Goal: Information Seeking & Learning: Find specific fact

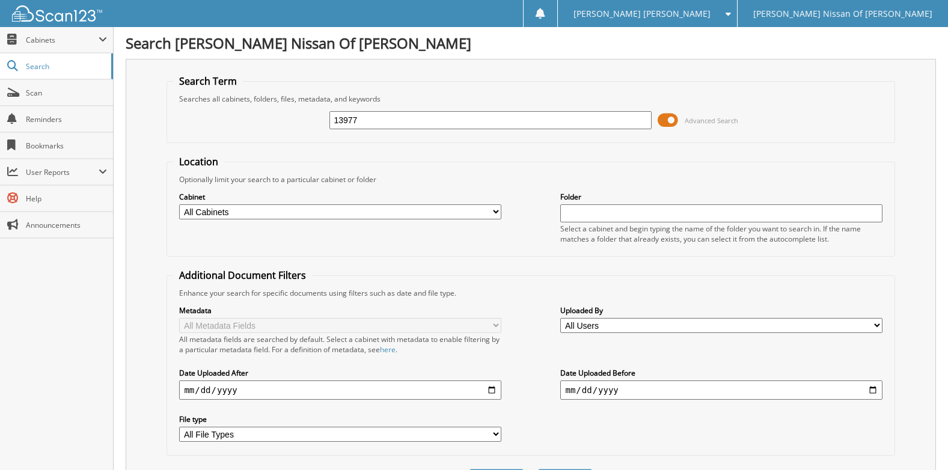
type input "13977"
click at [283, 210] on select "All Cabinets ACCOUNTS PAYABLE BANK DEPOSITS CAR DEALS PARTS SERVICE RO Needs Fi…" at bounding box center [340, 211] width 322 height 15
select select "24714"
click at [179, 204] on select "All Cabinets ACCOUNTS PAYABLE BANK DEPOSITS CAR DEALS PARTS SERVICE RO Needs Fi…" at bounding box center [340, 211] width 322 height 15
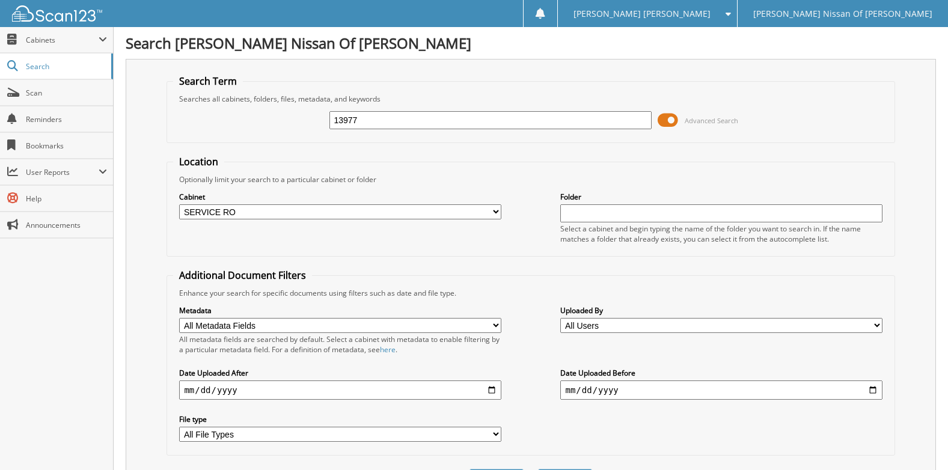
click at [554, 145] on form "Search Term Searches all cabinets, folders, files, metadata, and keywords 13977…" at bounding box center [530, 290] width 728 height 430
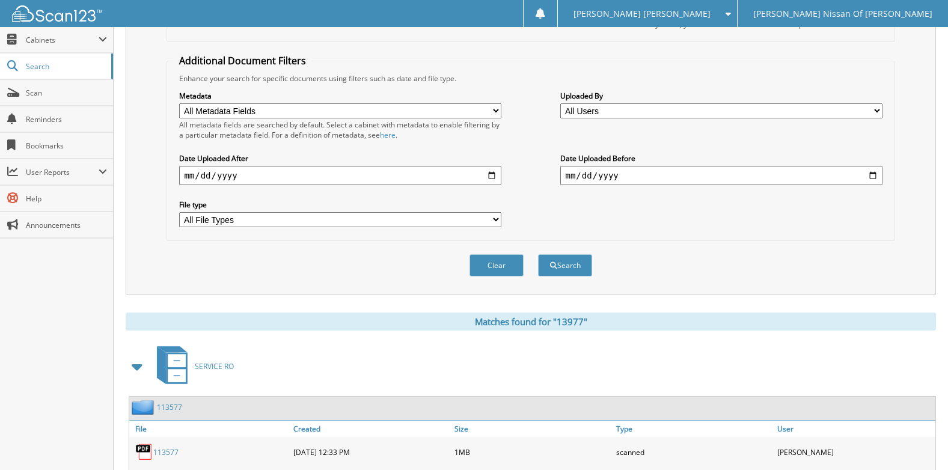
scroll to position [240, 0]
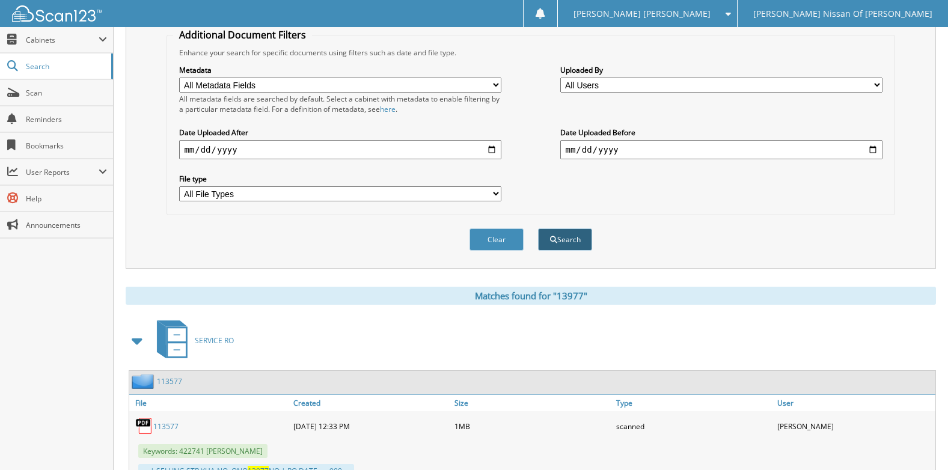
click at [560, 240] on button "Search" at bounding box center [565, 239] width 54 height 22
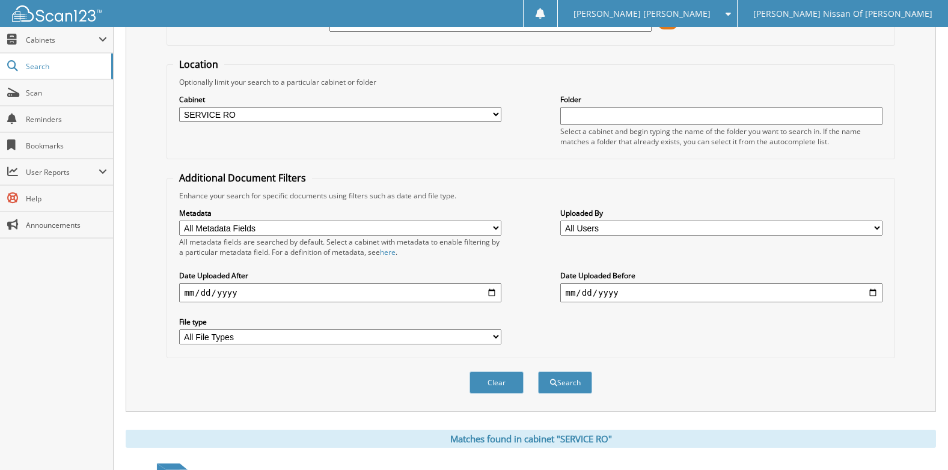
scroll to position [160, 0]
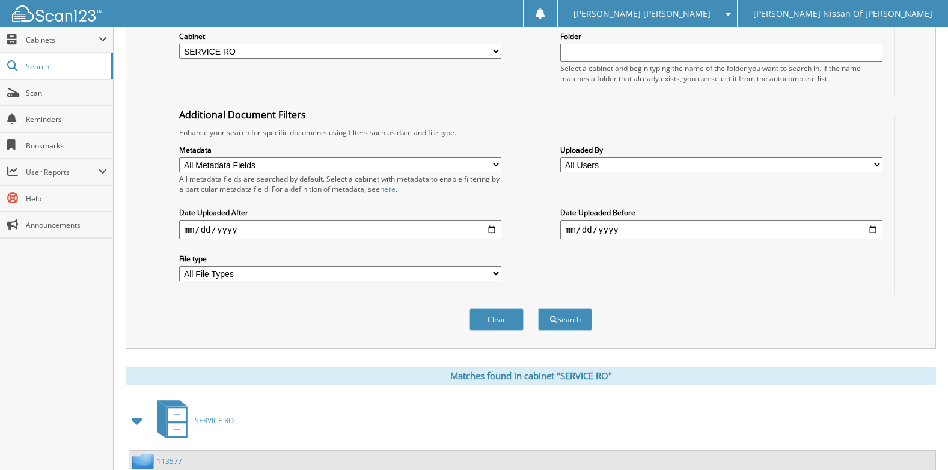
click at [632, 169] on select "All Users Alexandra Plainte Ann Sanchez Brittny Ingersoll BYARS HALFORD Carla W…" at bounding box center [721, 164] width 322 height 15
select select "73374"
click at [560, 157] on select "All Users Alexandra Plainte Ann Sanchez Brittny Ingersoll BYARS HALFORD Carla W…" at bounding box center [721, 164] width 322 height 15
click at [581, 320] on button "Search" at bounding box center [565, 319] width 54 height 22
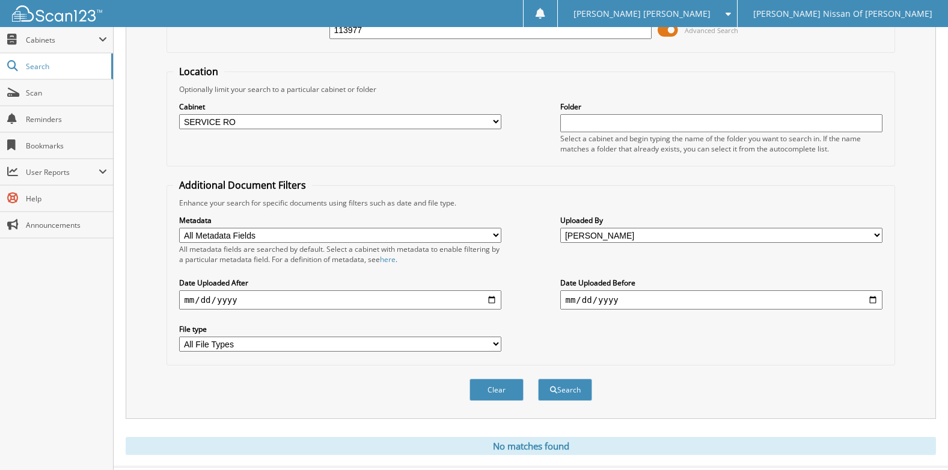
scroll to position [118, 0]
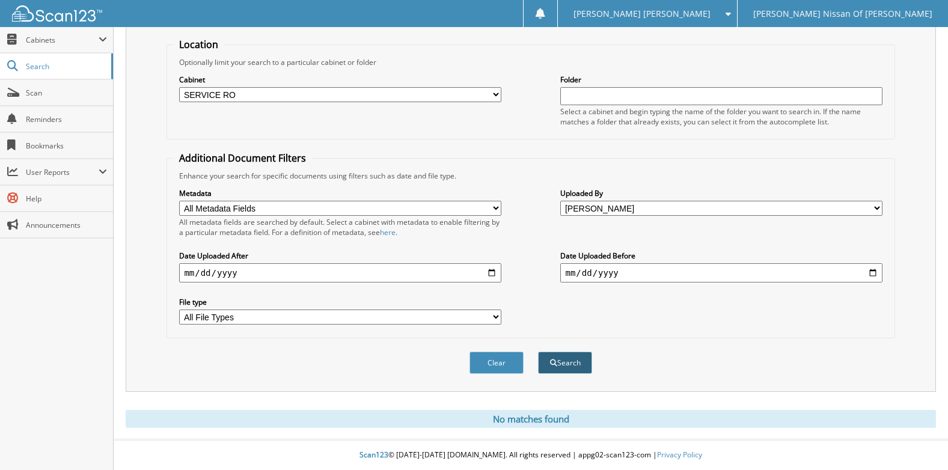
type input "113977"
click at [572, 361] on button "Search" at bounding box center [565, 363] width 54 height 22
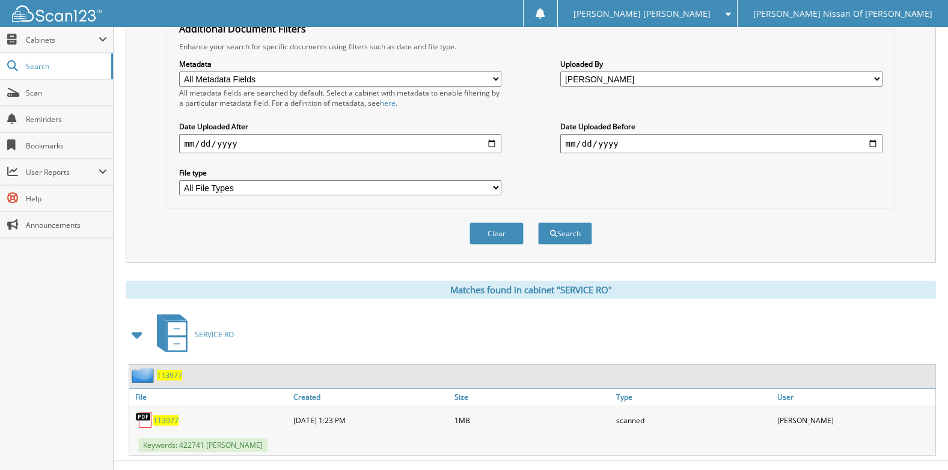
scroll to position [269, 0]
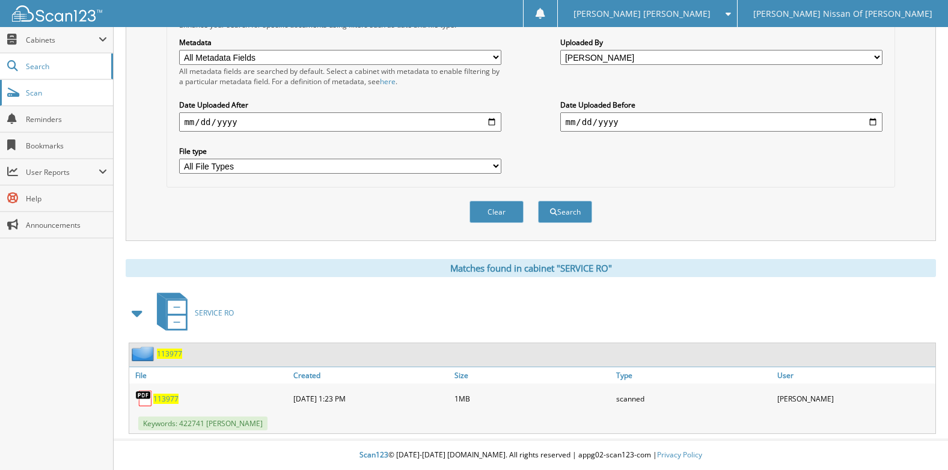
click at [48, 88] on span "Scan" at bounding box center [66, 93] width 81 height 10
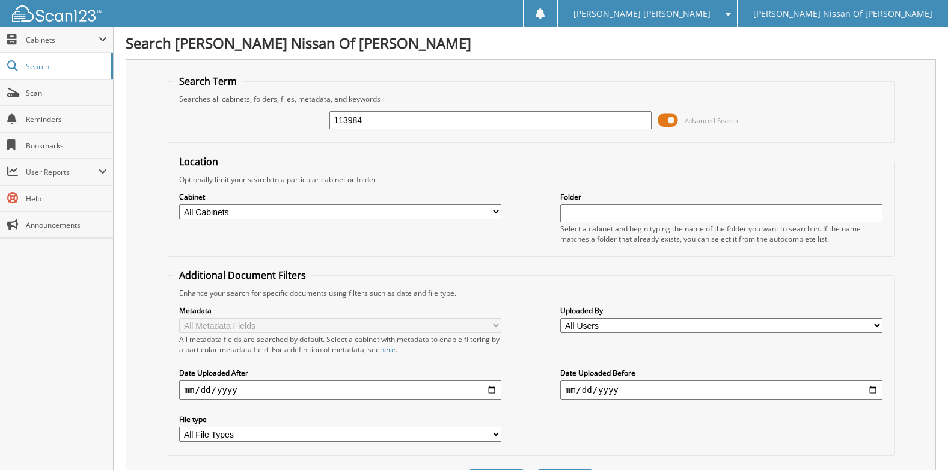
type input "113984"
click at [618, 325] on select "All Users Alexandra Plainte Ann Sanchez Brittny Ingersoll BYARS HALFORD Carla W…" at bounding box center [721, 325] width 322 height 15
select select "73374"
click at [560, 318] on select "All Users Alexandra Plainte Ann Sanchez Brittny Ingersoll BYARS HALFORD Carla W…" at bounding box center [721, 325] width 322 height 15
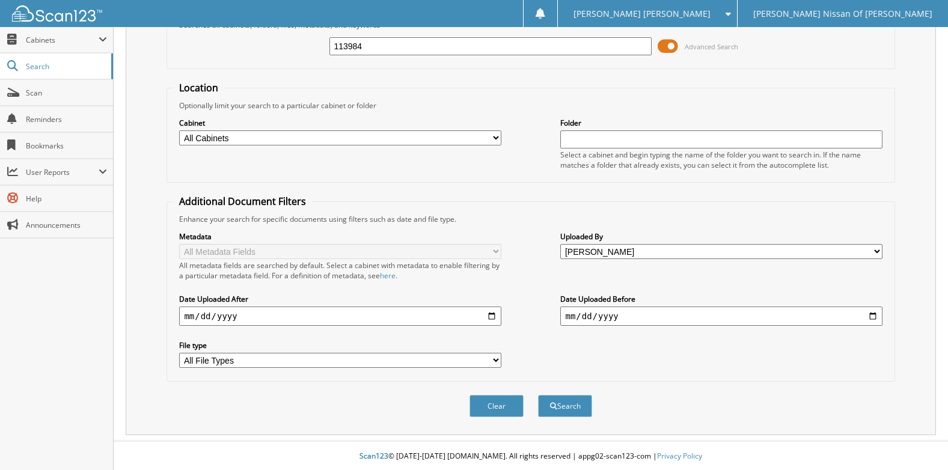
scroll to position [76, 0]
click at [557, 406] on button "Search" at bounding box center [565, 405] width 54 height 22
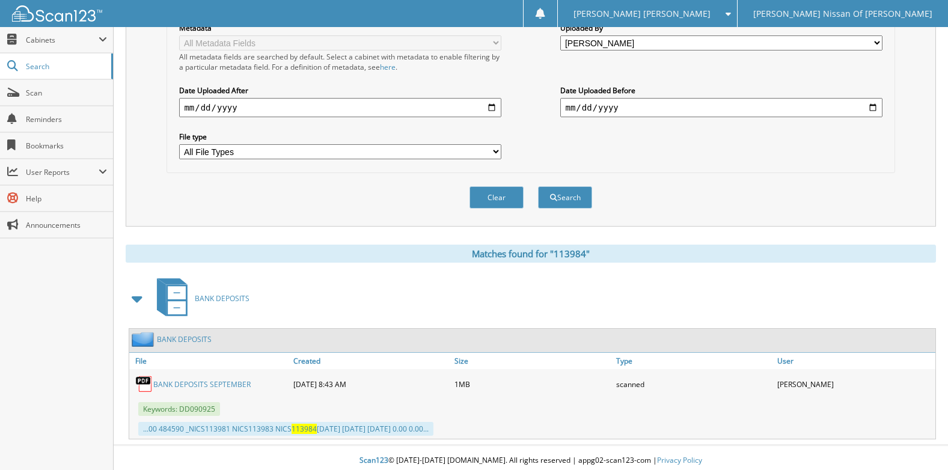
scroll to position [289, 0]
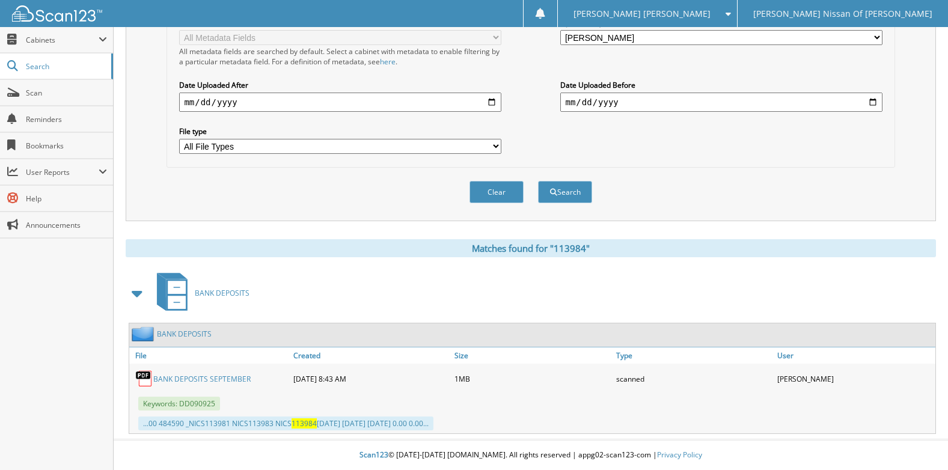
click at [215, 377] on link "BANK DEPOSITS SEPTEMBER" at bounding box center [201, 379] width 97 height 10
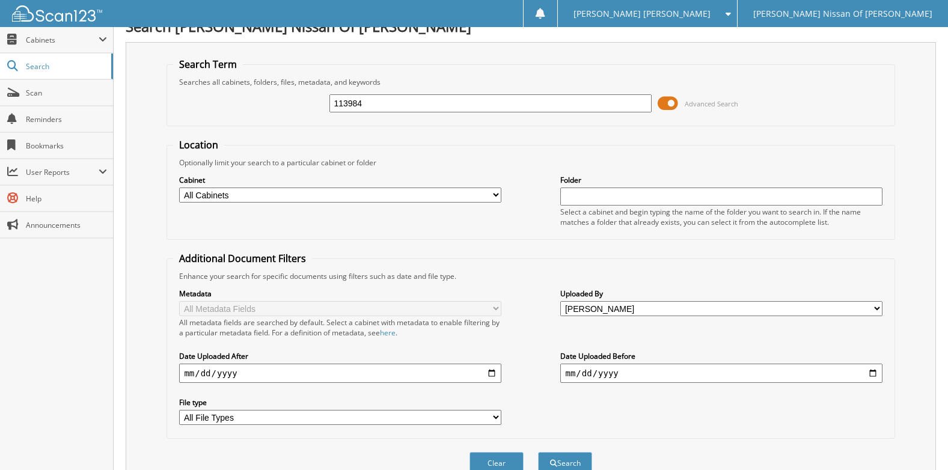
scroll to position [0, 0]
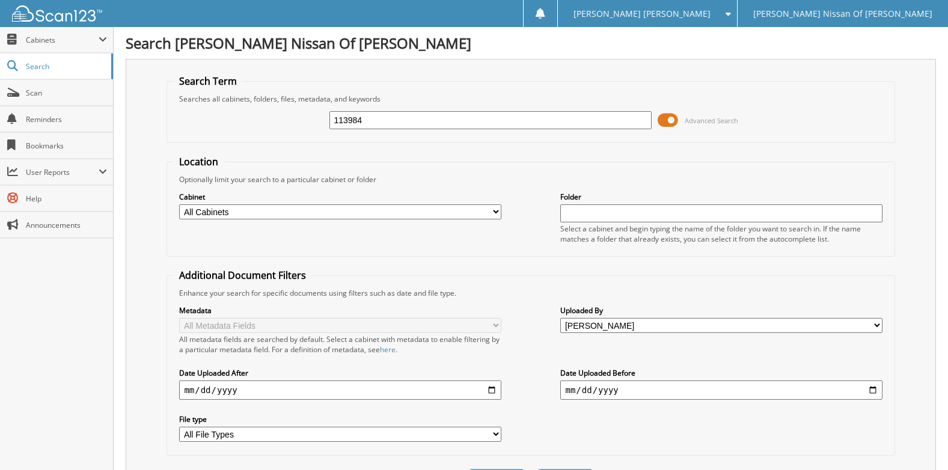
click at [433, 215] on select "All Cabinets ACCOUNTS PAYABLE BANK DEPOSITS CAR DEALS PARTS SERVICE RO Needs Fi…" at bounding box center [340, 211] width 322 height 15
select select "24714"
click at [179, 204] on select "All Cabinets ACCOUNTS PAYABLE BANK DEPOSITS CAR DEALS PARTS SERVICE RO Needs Fi…" at bounding box center [340, 211] width 322 height 15
click at [518, 273] on fieldset "Additional Document Filters Enhance your search for specific documents using fi…" at bounding box center [530, 362] width 728 height 187
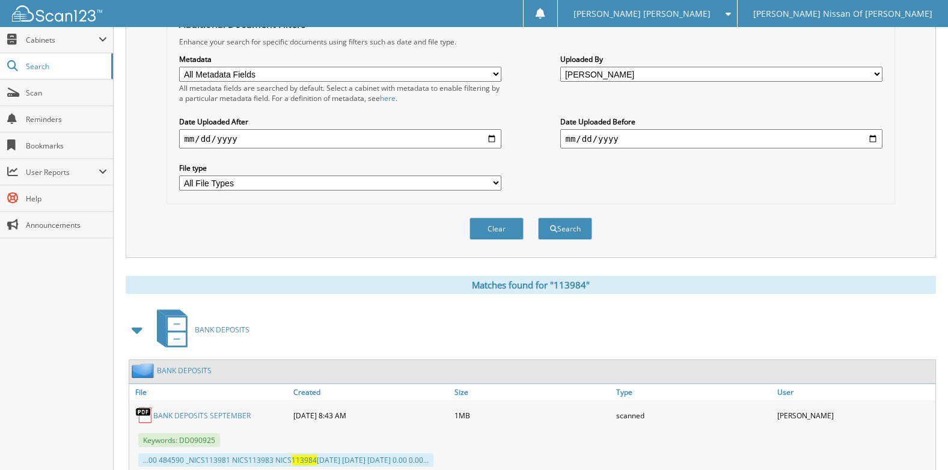
scroll to position [289, 0]
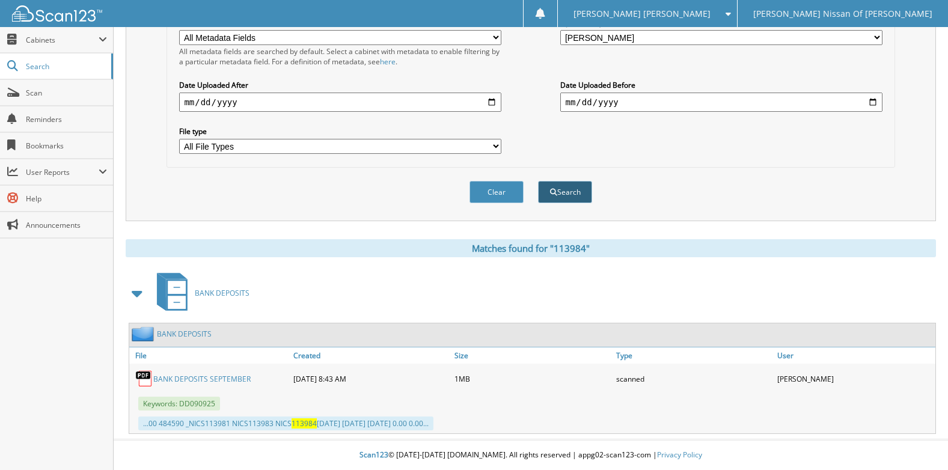
click at [570, 185] on button "Search" at bounding box center [565, 192] width 54 height 22
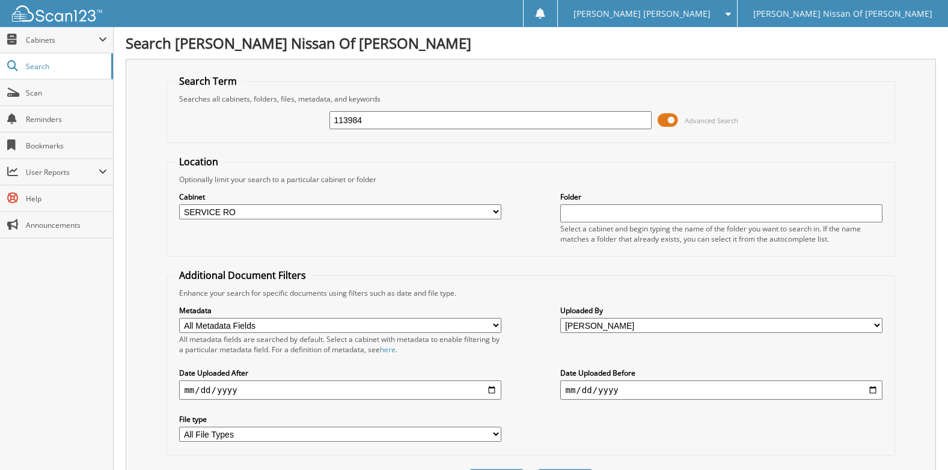
click at [280, 215] on select "All Cabinets ACCOUNTS PAYABLE BANK DEPOSITS CAR DEALS PARTS SERVICE RO Needs Fi…" at bounding box center [340, 211] width 322 height 15
select select "34247"
click at [179, 204] on select "All Cabinets ACCOUNTS PAYABLE BANK DEPOSITS CAR DEALS PARTS SERVICE RO Needs Fi…" at bounding box center [340, 211] width 322 height 15
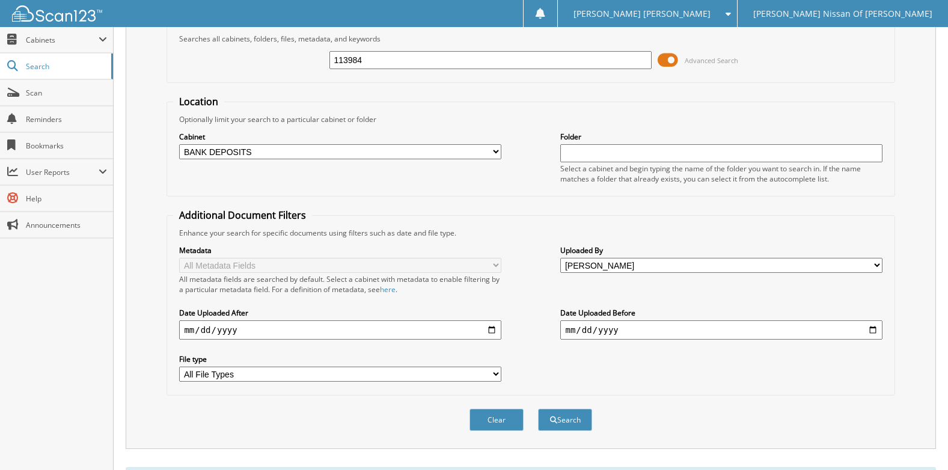
scroll to position [118, 0]
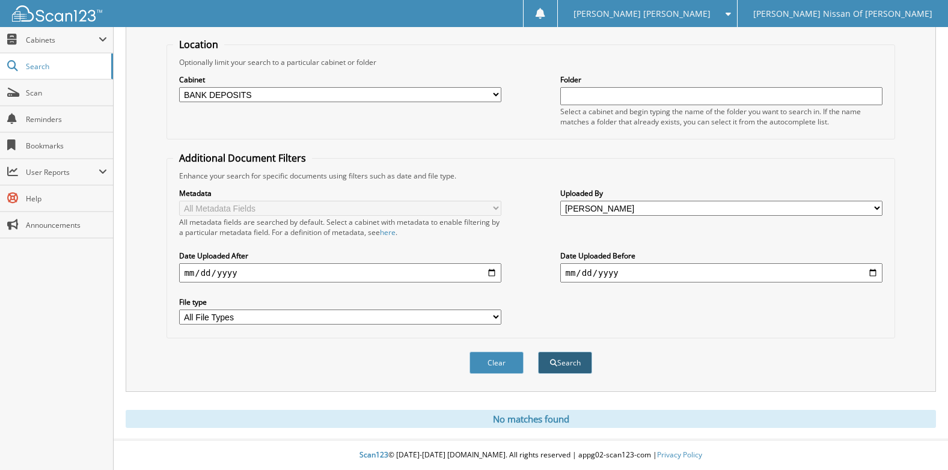
click at [566, 362] on button "Search" at bounding box center [565, 363] width 54 height 22
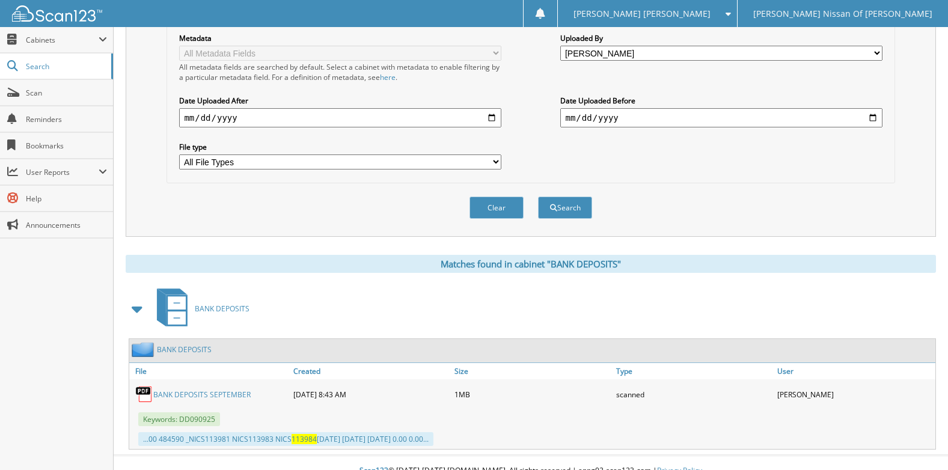
scroll to position [289, 0]
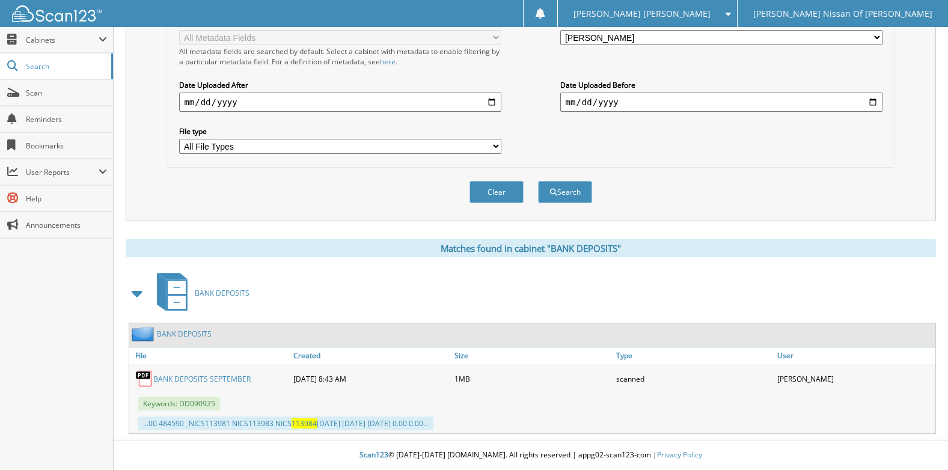
click at [216, 377] on link "BANK DEPOSITS SEPTEMBER" at bounding box center [201, 379] width 97 height 10
click at [204, 404] on span "Keywords: DD090925" at bounding box center [179, 404] width 82 height 14
click at [147, 380] on img at bounding box center [144, 379] width 18 height 18
click at [139, 353] on link "File" at bounding box center [209, 355] width 161 height 16
click at [328, 377] on div "09-11-2025 8:43 AM" at bounding box center [370, 379] width 161 height 24
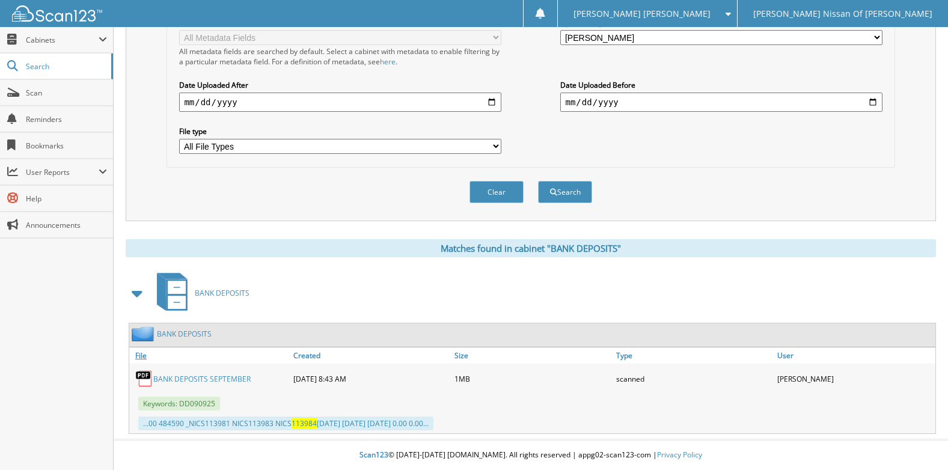
click at [135, 358] on link "File" at bounding box center [209, 355] width 161 height 16
click at [180, 301] on icon at bounding box center [177, 302] width 18 height 13
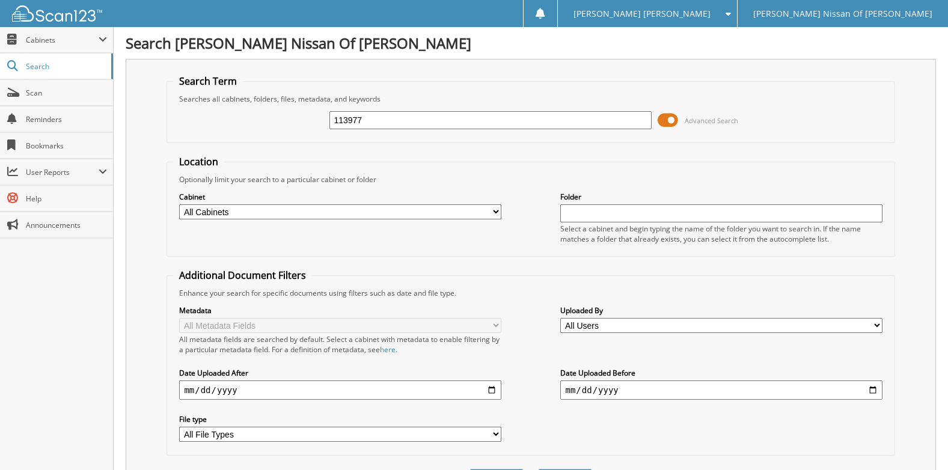
type input "113977"
click at [410, 114] on input "113977" at bounding box center [490, 120] width 322 height 18
type input "113984"
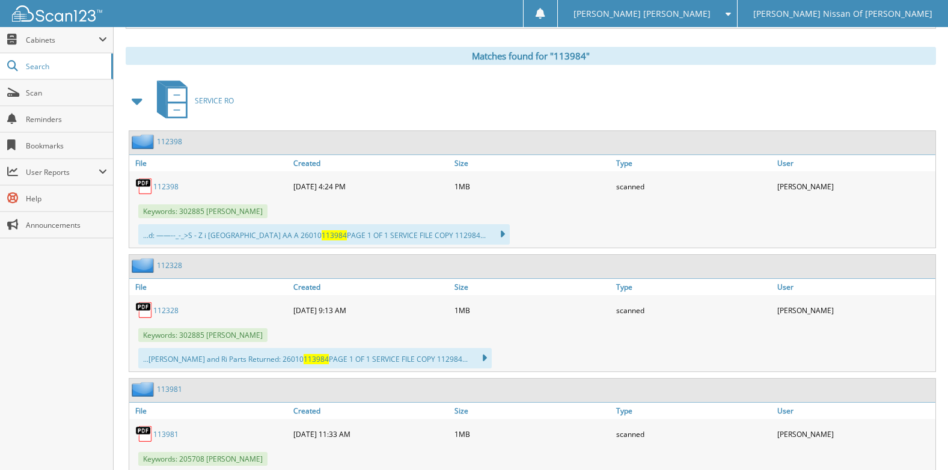
scroll to position [481, 0]
click at [174, 310] on link "112328" at bounding box center [165, 310] width 25 height 10
drag, startPoint x: 174, startPoint y: 310, endPoint x: 147, endPoint y: 306, distance: 26.7
click at [147, 306] on img at bounding box center [144, 310] width 18 height 18
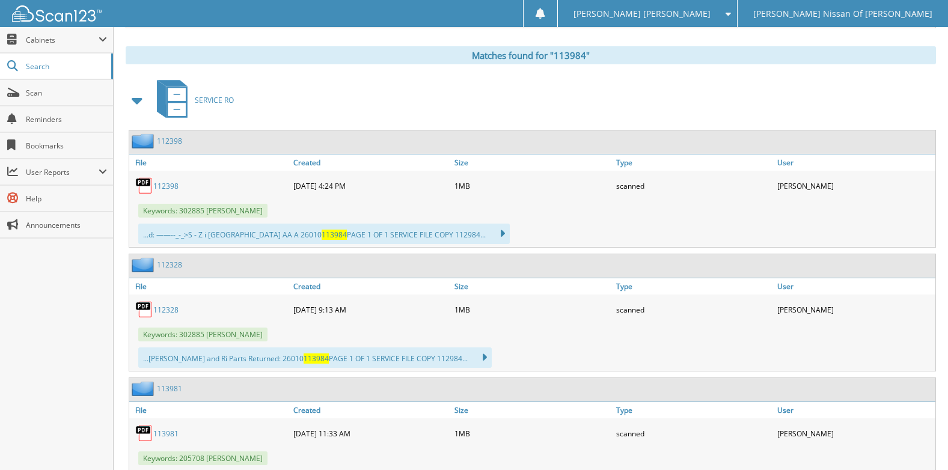
click at [148, 306] on img at bounding box center [144, 310] width 18 height 18
click at [170, 316] on div "112328" at bounding box center [209, 310] width 161 height 24
click at [469, 357] on icon at bounding box center [477, 357] width 17 height 17
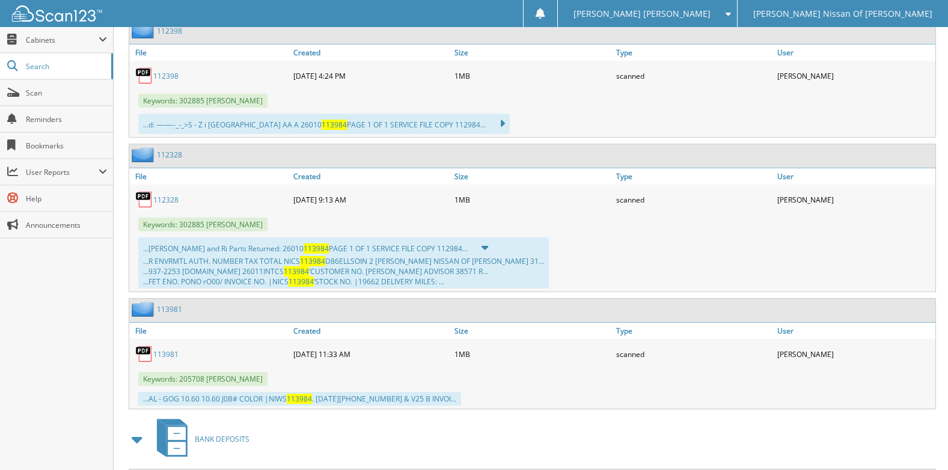
scroll to position [601, 0]
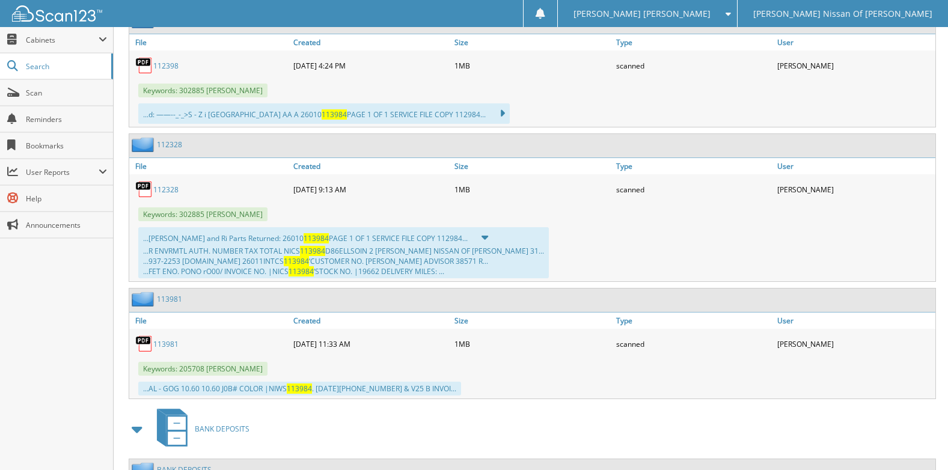
click at [174, 187] on link "112328" at bounding box center [165, 190] width 25 height 10
click at [175, 190] on link "112328" at bounding box center [165, 190] width 25 height 10
click at [166, 190] on link "112328" at bounding box center [165, 190] width 25 height 10
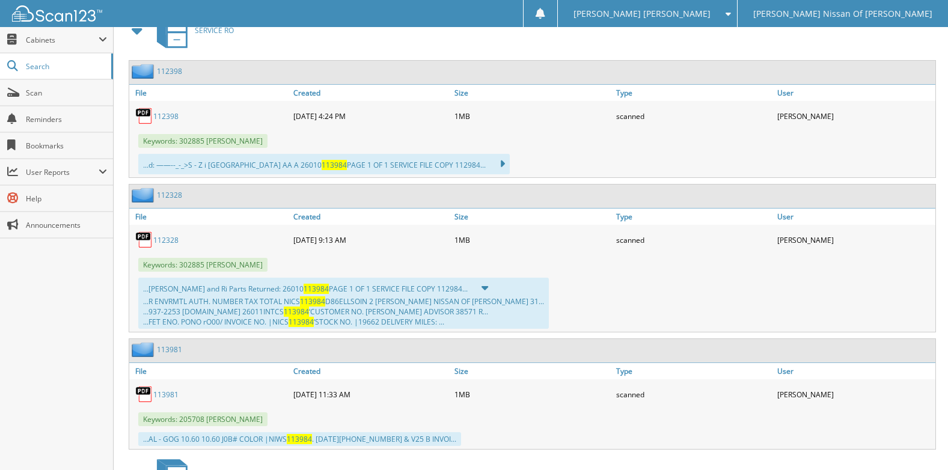
scroll to position [421, 0]
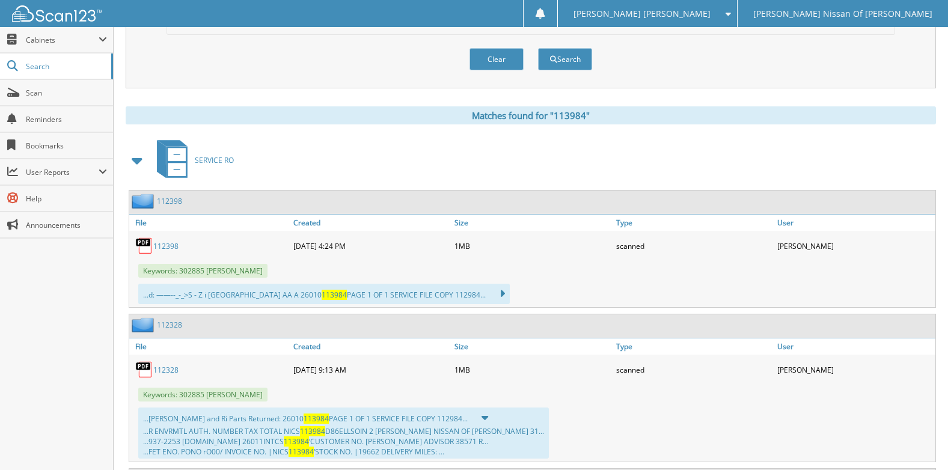
click at [630, 168] on div "SERVICE RO" at bounding box center [531, 159] width 810 height 47
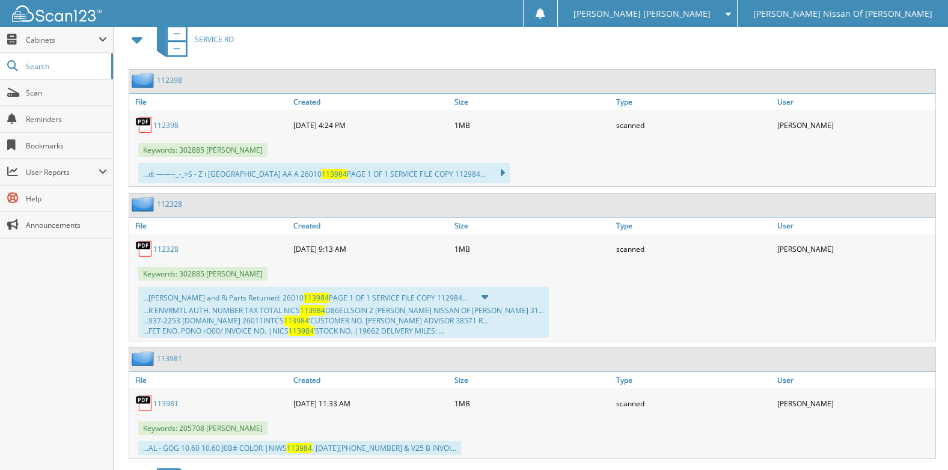
scroll to position [601, 0]
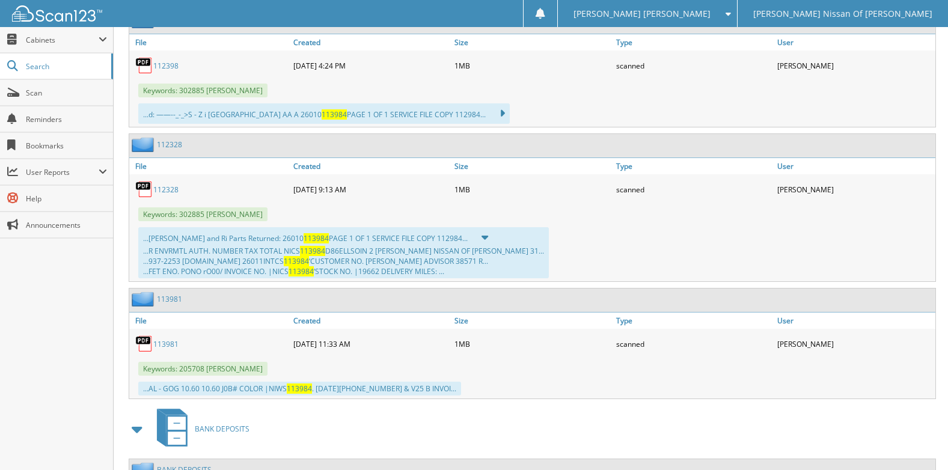
drag, startPoint x: 171, startPoint y: 145, endPoint x: 144, endPoint y: 189, distance: 51.5
drag, startPoint x: 144, startPoint y: 189, endPoint x: 396, endPoint y: 203, distance: 252.8
click at [396, 203] on div "112328 [DATE] 9:13 AM 1MB scanned" at bounding box center [532, 189] width 806 height 30
click at [26, 91] on span "Scan" at bounding box center [66, 93] width 81 height 10
